Goal: Transaction & Acquisition: Purchase product/service

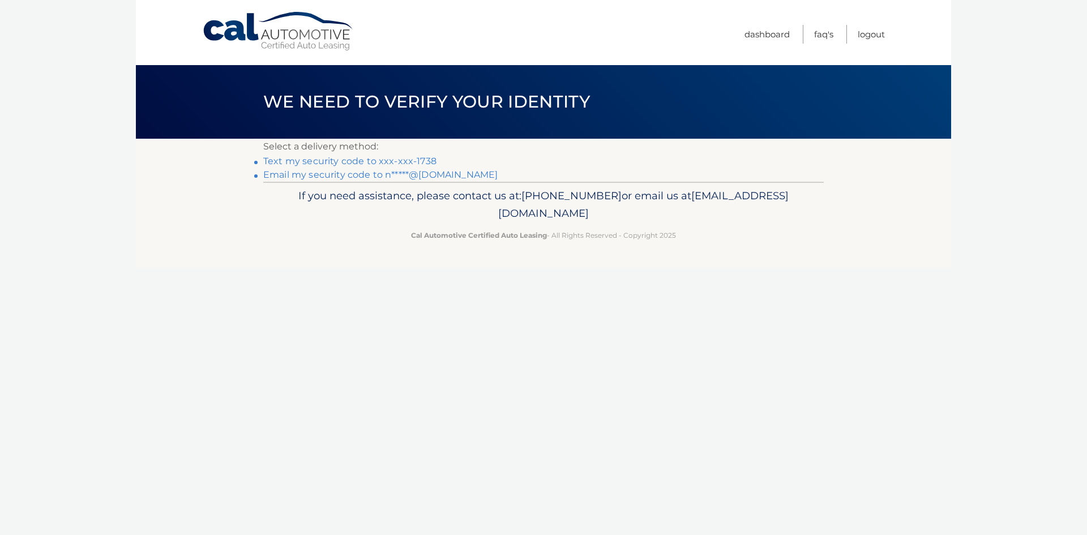
click at [409, 160] on link "Text my security code to xxx-xxx-1738" at bounding box center [349, 161] width 173 height 11
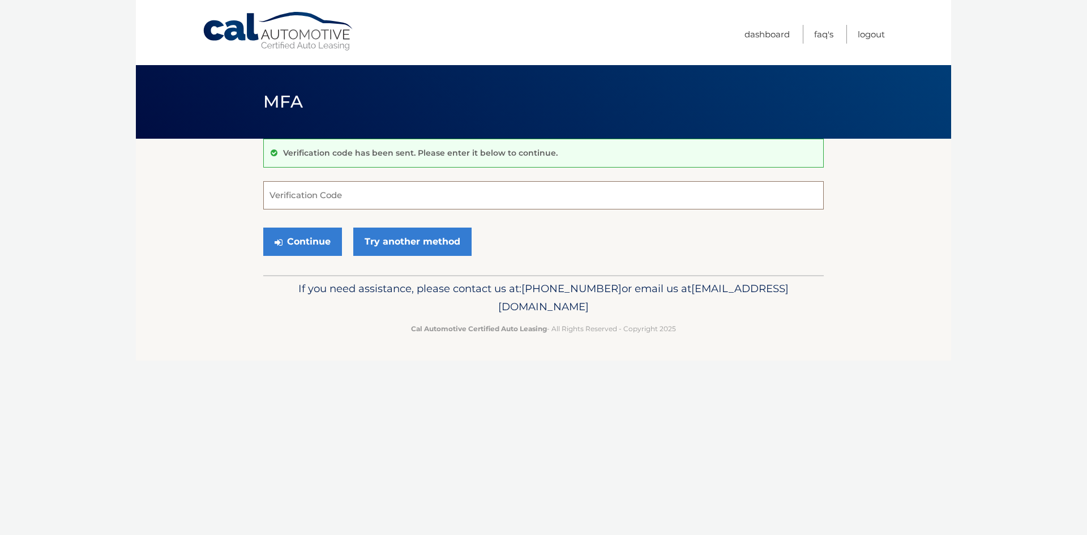
click at [350, 200] on input "Verification Code" at bounding box center [543, 195] width 560 height 28
type input "538014"
click at [310, 240] on button "Continue" at bounding box center [302, 242] width 79 height 28
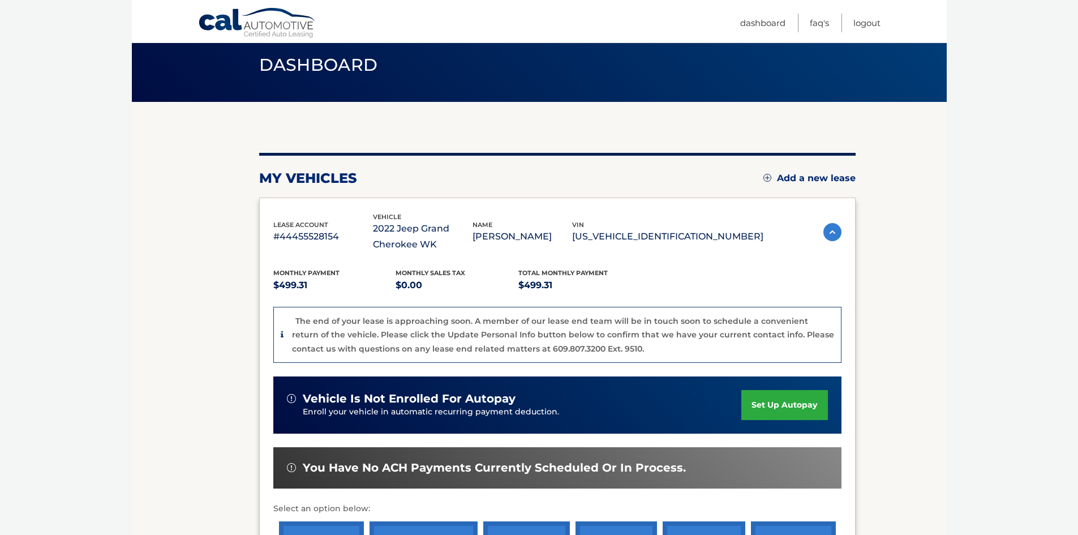
scroll to position [113, 0]
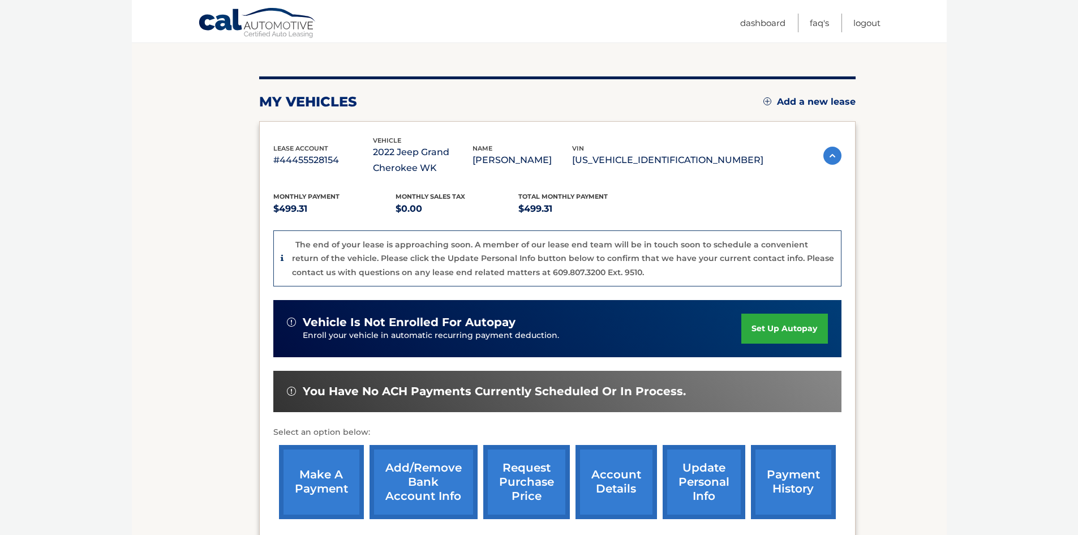
click at [314, 489] on link "make a payment" at bounding box center [321, 482] width 85 height 74
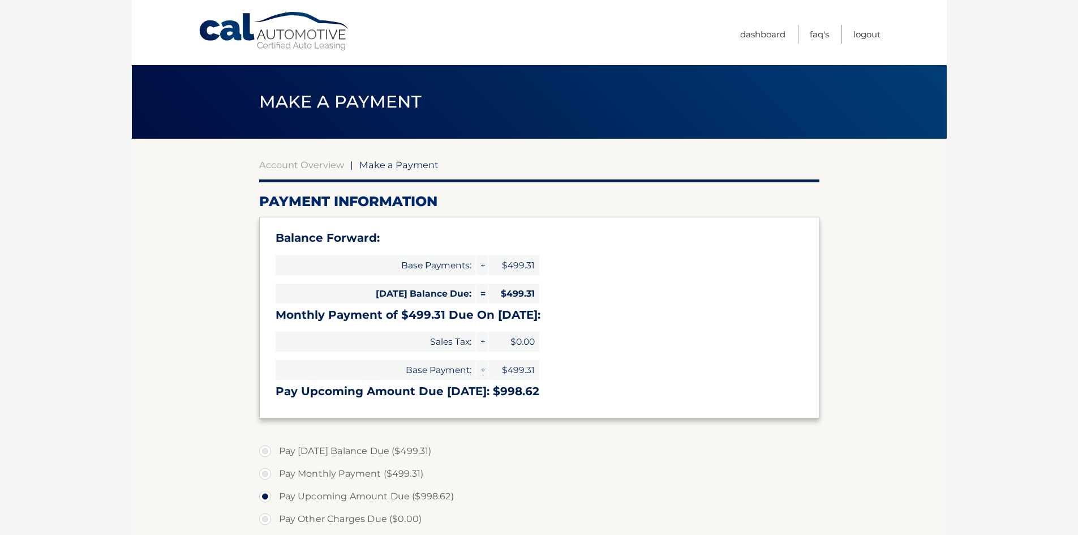
select select "YWQ3MzIzMGQtYjA2ZC00NzQ1LTkxNzYtMWU1Y2QxZDYxY2E2"
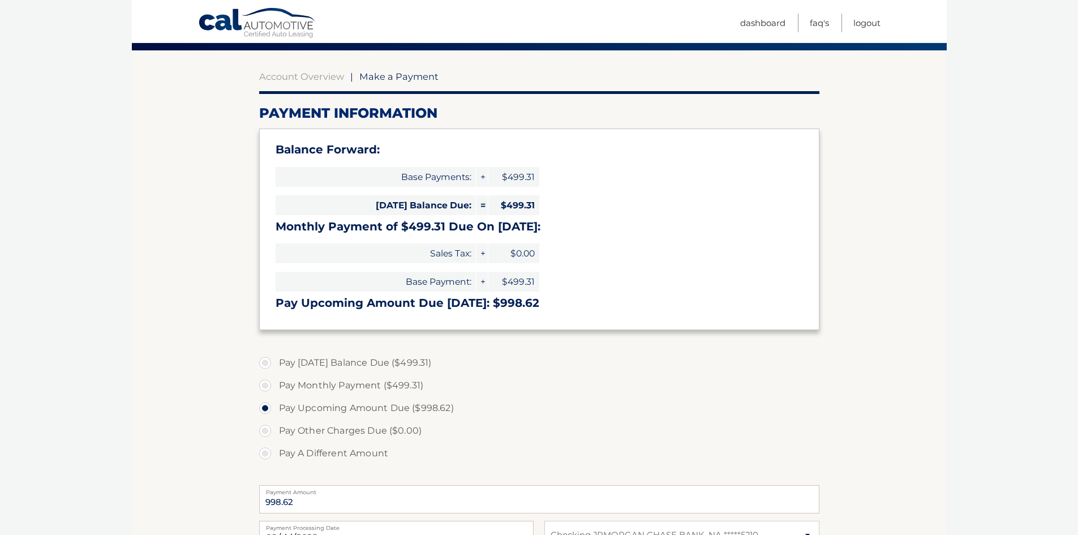
scroll to position [113, 0]
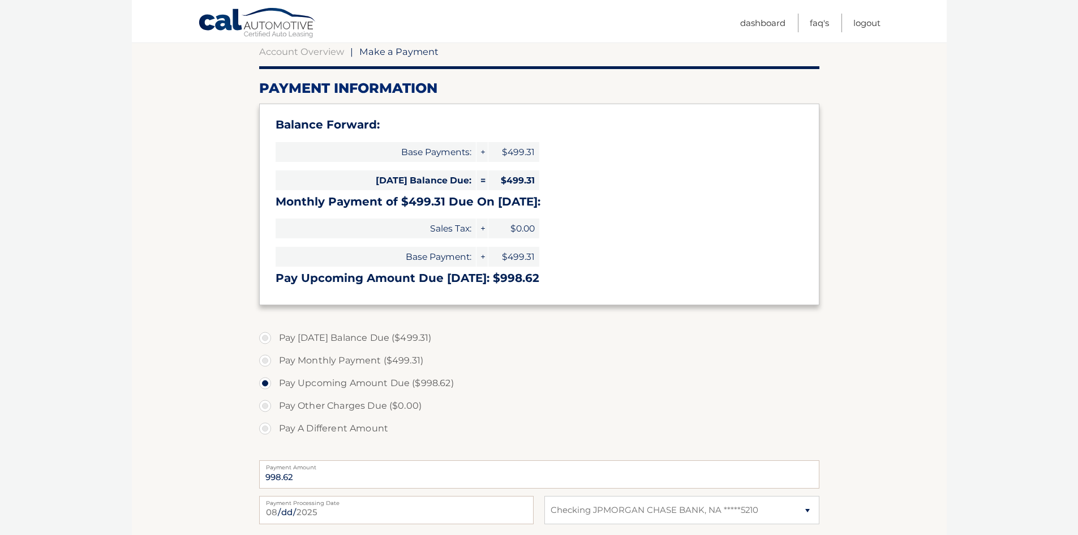
click at [267, 357] on label "Pay Monthly Payment ($499.31)" at bounding box center [539, 360] width 560 height 23
click at [267, 357] on input "Pay Monthly Payment ($499.31)" at bounding box center [269, 358] width 11 height 18
radio input "true"
type input "499.31"
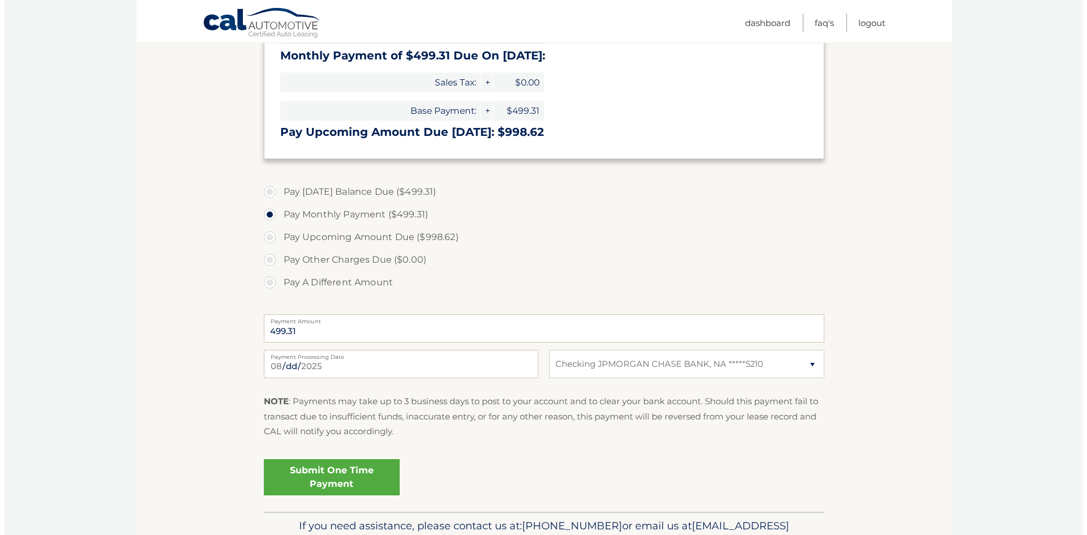
scroll to position [322, 0]
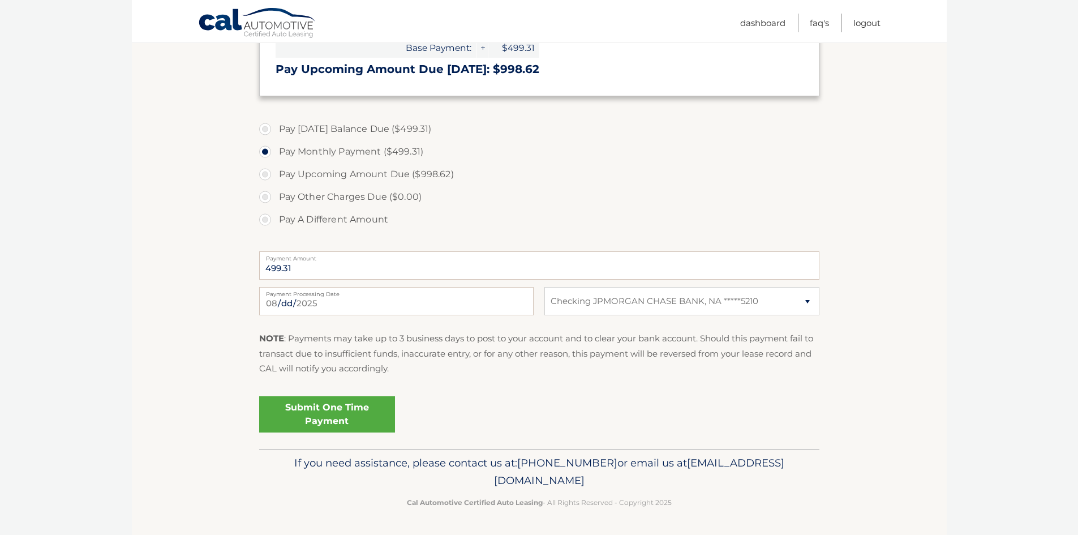
click at [309, 296] on label "Payment Processing Date" at bounding box center [396, 291] width 275 height 9
click at [309, 297] on input "2025-08-11" at bounding box center [396, 301] width 275 height 28
click at [333, 302] on input "2025-08-11" at bounding box center [396, 301] width 275 height 28
type input "2025-08-15"
click at [359, 409] on link "Submit One Time Payment" at bounding box center [327, 414] width 136 height 36
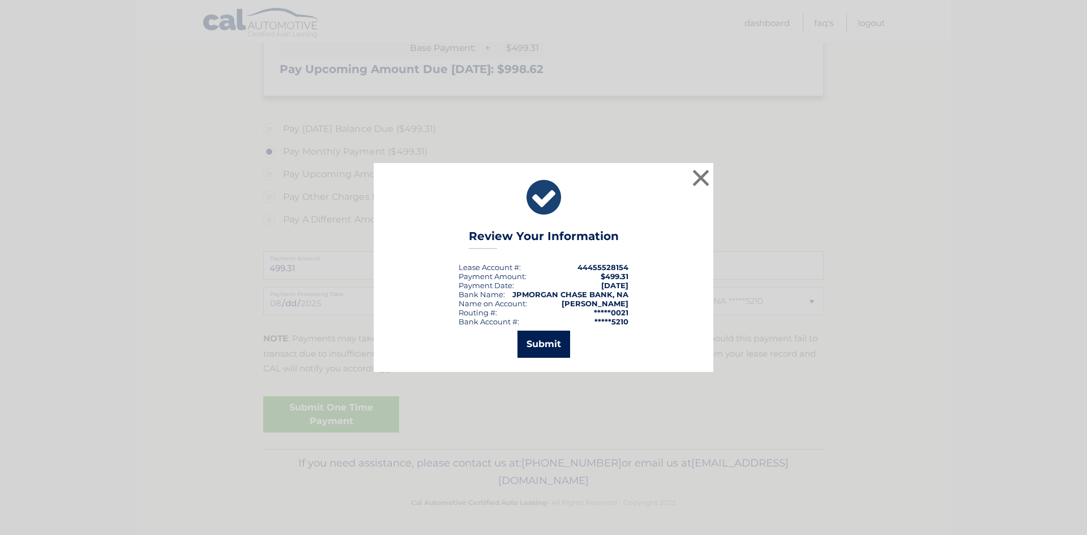
click at [550, 347] on button "Submit" at bounding box center [543, 344] width 53 height 27
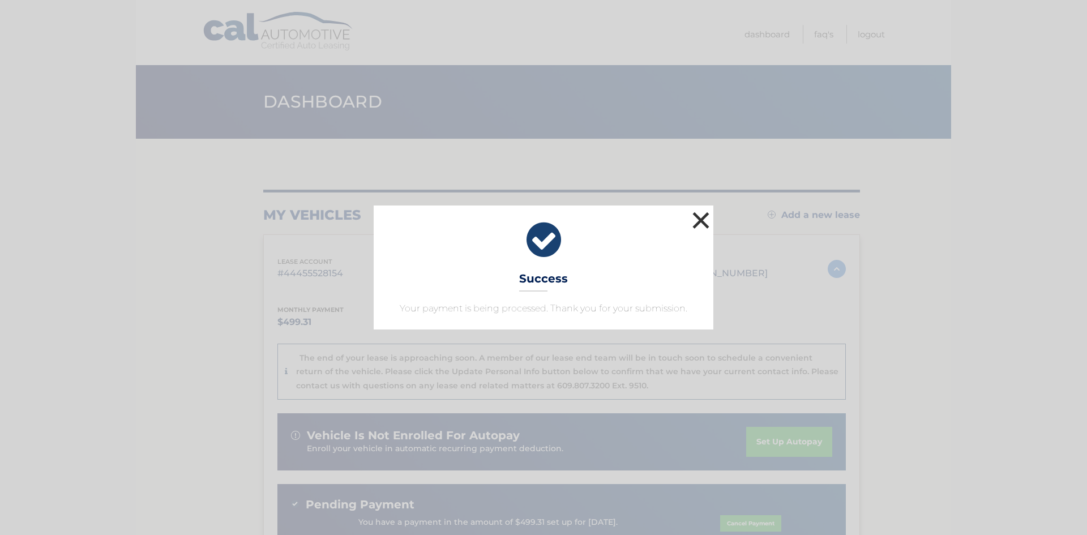
click at [707, 219] on button "×" at bounding box center [700, 220] width 23 height 23
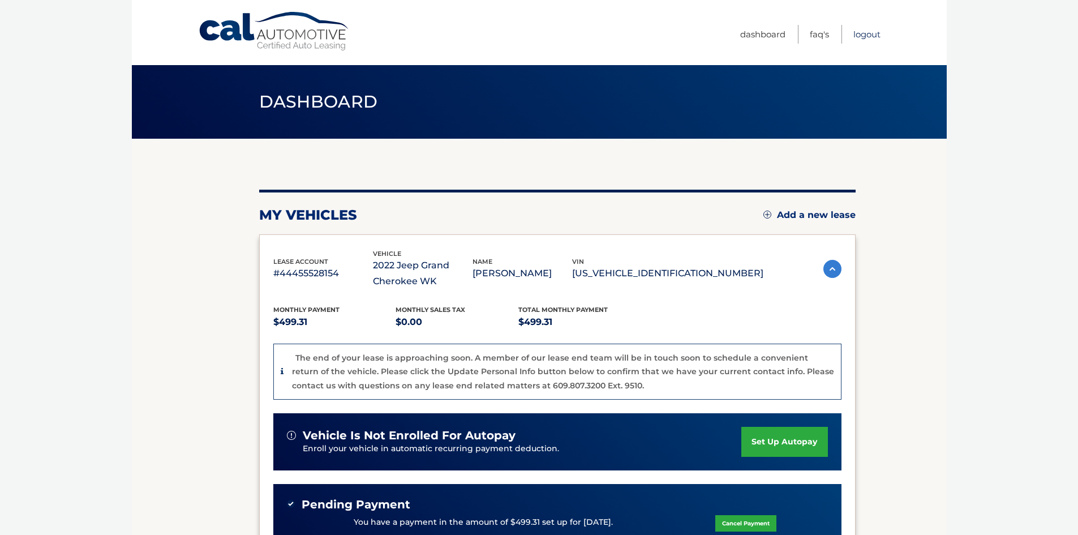
click at [859, 33] on link "Logout" at bounding box center [867, 34] width 27 height 19
